Goal: Information Seeking & Learning: Learn about a topic

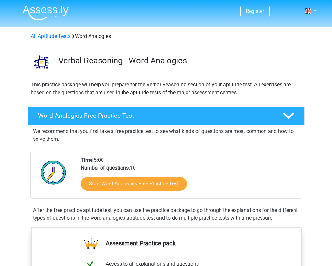
scroll to position [104, 0]
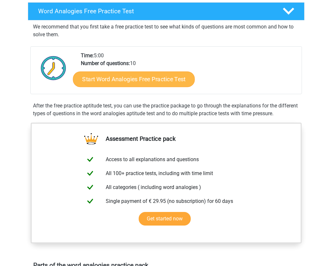
click at [164, 76] on link "Start Word Analogies Free Practice Test" at bounding box center [134, 79] width 122 height 16
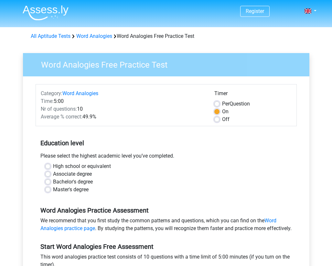
click at [77, 178] on label "Bachelor's degree" at bounding box center [73, 182] width 40 height 8
click at [50, 178] on input "Bachelor's degree" at bounding box center [47, 181] width 5 height 6
radio input "true"
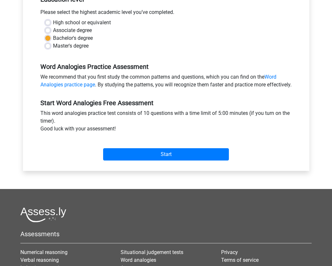
scroll to position [150, 0]
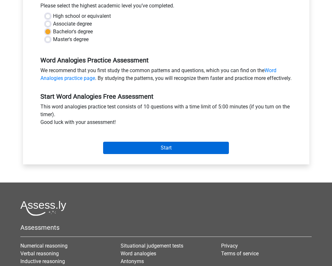
click at [121, 154] on input "Start" at bounding box center [166, 147] width 126 height 12
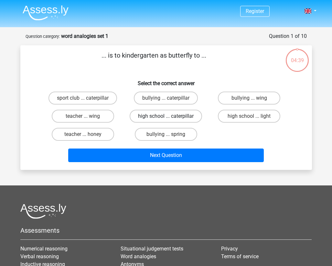
click at [188, 116] on label "high school ... caterpillar" at bounding box center [166, 116] width 72 height 13
click at [170, 116] on input "high school ... caterpillar" at bounding box center [168, 118] width 4 height 4
radio input "true"
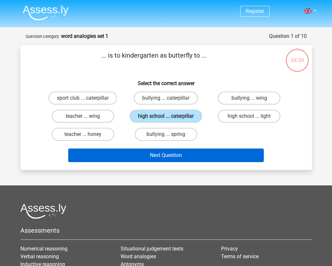
click at [170, 155] on button "Next Question" at bounding box center [165, 155] width 195 height 14
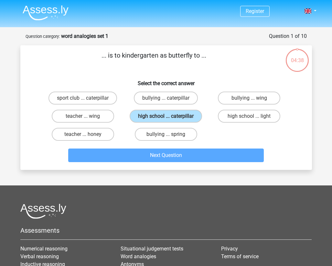
scroll to position [32, 0]
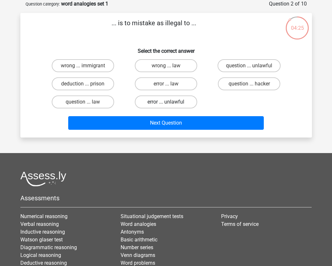
click at [173, 103] on label "error ... unlawful" at bounding box center [166, 101] width 62 height 13
click at [170, 103] on input "error ... unlawful" at bounding box center [168, 104] width 4 height 4
radio input "true"
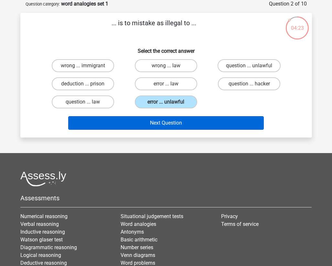
click at [158, 123] on button "Next Question" at bounding box center [165, 123] width 195 height 14
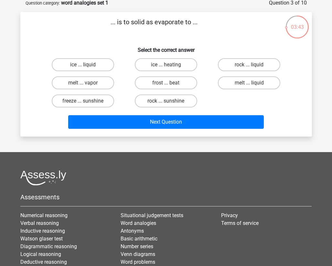
scroll to position [33, 0]
click at [107, 83] on label "melt ... vapor" at bounding box center [83, 82] width 62 height 13
click at [87, 83] on input "melt ... vapor" at bounding box center [85, 85] width 4 height 4
radio input "true"
click at [246, 85] on label "melt ... liquid" at bounding box center [249, 82] width 62 height 13
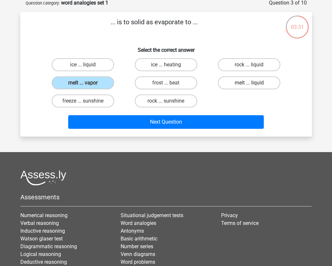
click at [249, 85] on input "melt ... liquid" at bounding box center [251, 85] width 4 height 4
radio input "true"
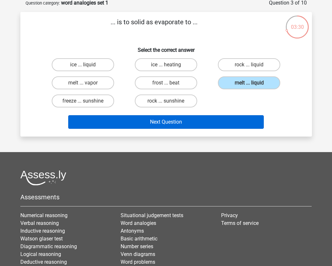
click at [204, 121] on button "Next Question" at bounding box center [165, 122] width 195 height 14
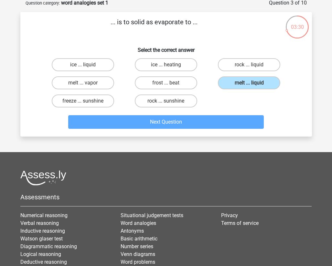
scroll to position [32, 0]
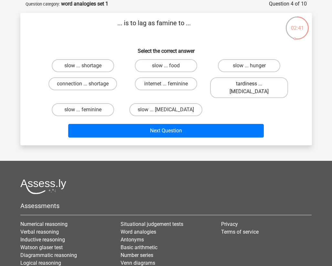
click at [248, 83] on label "tardiness ... malnutrition" at bounding box center [249, 87] width 78 height 21
click at [249, 84] on input "tardiness ... malnutrition" at bounding box center [251, 86] width 4 height 4
radio input "true"
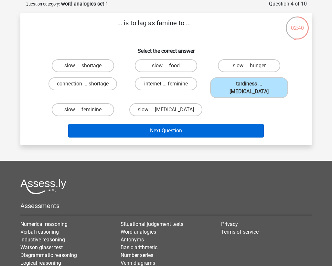
click at [196, 124] on button "Next Question" at bounding box center [165, 131] width 195 height 14
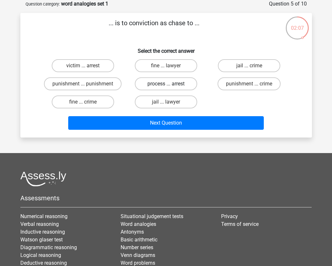
click at [173, 87] on label "process ... arrest" at bounding box center [166, 83] width 62 height 13
click at [170, 87] on input "process ... arrest" at bounding box center [168, 86] width 4 height 4
radio input "true"
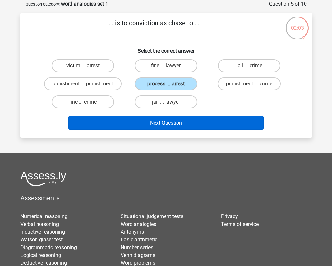
click at [159, 123] on button "Next Question" at bounding box center [165, 123] width 195 height 14
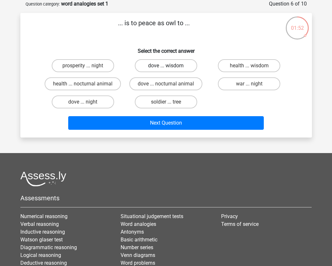
click at [165, 66] on label "dove ... wisdom" at bounding box center [166, 65] width 62 height 13
click at [166, 66] on input "dove ... wisdom" at bounding box center [168, 68] width 4 height 4
radio input "true"
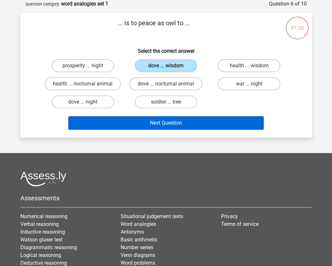
click at [153, 118] on button "Next Question" at bounding box center [165, 123] width 195 height 14
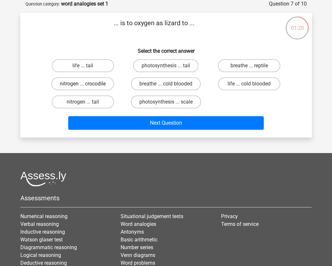
click at [105, 84] on label "nitrogen ... crocodile" at bounding box center [82, 83] width 63 height 13
click at [87, 84] on input "nitrogen ... crocodile" at bounding box center [85, 86] width 4 height 4
radio input "true"
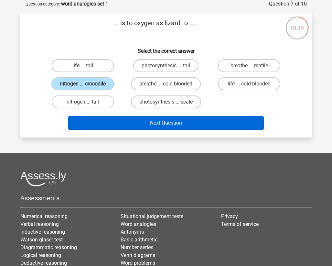
click at [171, 127] on button "Next Question" at bounding box center [165, 123] width 195 height 14
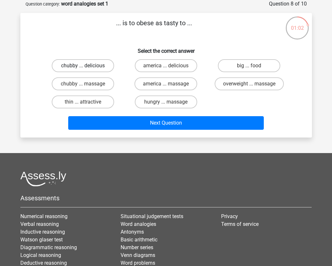
click at [99, 67] on label "chubby ... delicious" at bounding box center [83, 65] width 62 height 13
click at [87, 67] on input "chubby ... delicious" at bounding box center [85, 68] width 4 height 4
radio input "true"
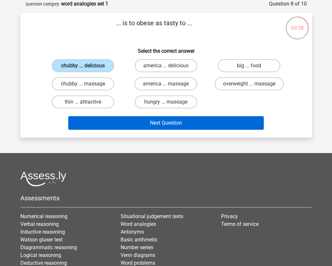
click at [113, 120] on button "Next Question" at bounding box center [165, 123] width 195 height 14
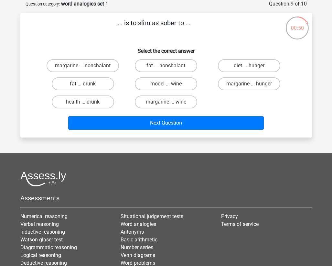
click at [92, 85] on label "fat ... drunk" at bounding box center [83, 83] width 62 height 13
click at [87, 85] on input "fat ... drunk" at bounding box center [85, 86] width 4 height 4
radio input "true"
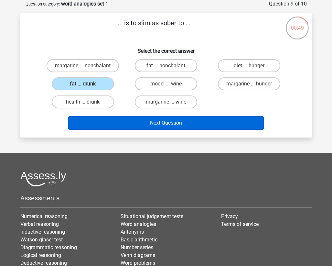
click at [131, 124] on button "Next Question" at bounding box center [165, 123] width 195 height 14
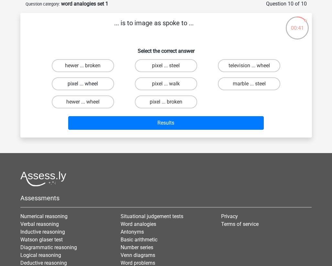
click at [104, 82] on label "pixel ... wheel" at bounding box center [83, 83] width 62 height 13
click at [87, 84] on input "pixel ... wheel" at bounding box center [85, 86] width 4 height 4
radio input "true"
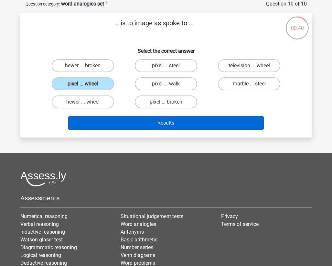
click at [131, 120] on button "Results" at bounding box center [165, 123] width 195 height 14
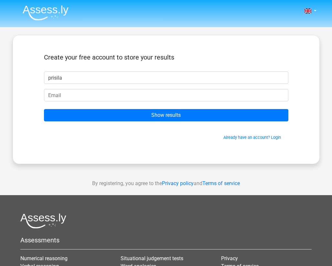
type input "prisila"
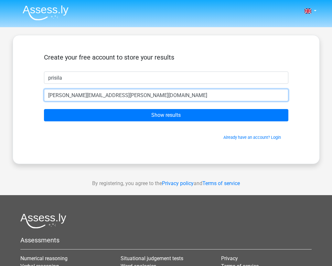
type input "[PERSON_NAME][EMAIL_ADDRESS][PERSON_NAME][DOMAIN_NAME]"
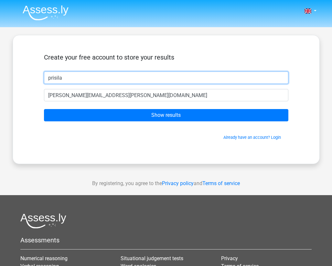
click at [158, 81] on input "prisila" at bounding box center [166, 77] width 244 height 12
type input "[PERSON_NAME]"
click at [166, 115] on input "Show results" at bounding box center [166, 115] width 244 height 12
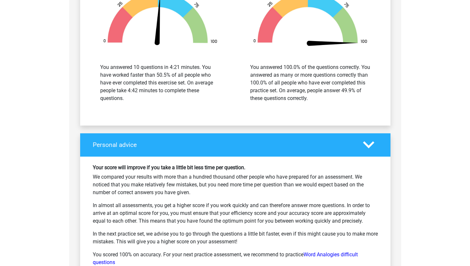
scroll to position [803, 0]
